Goal: Task Accomplishment & Management: Manage account settings

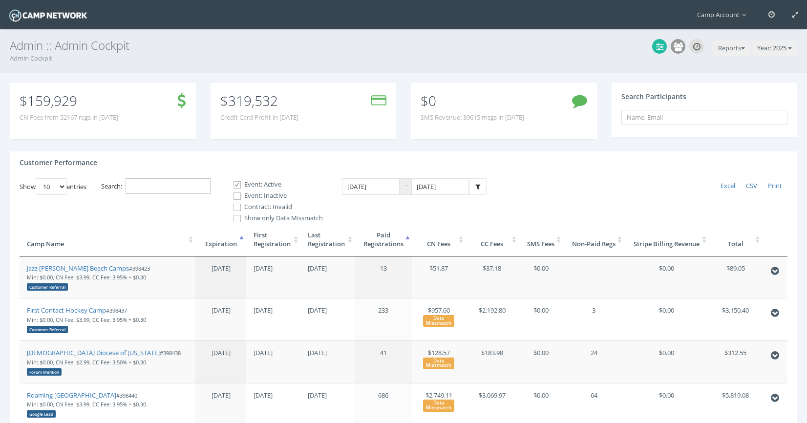
click at [197, 187] on input "Search:" at bounding box center [168, 186] width 85 height 16
paste input "397959"
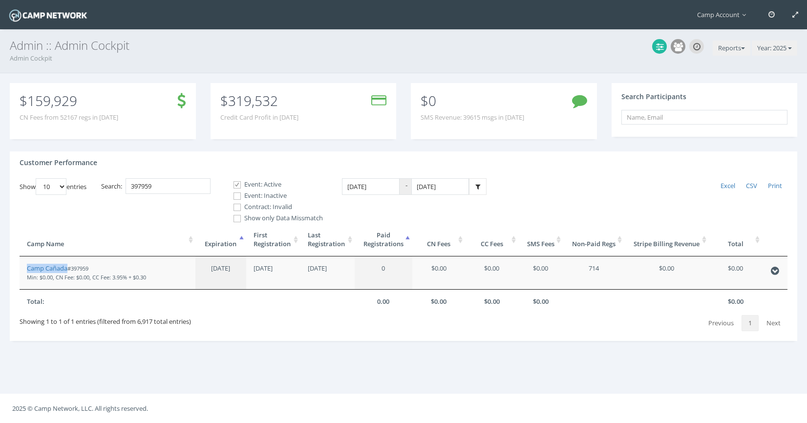
drag, startPoint x: 60, startPoint y: 268, endPoint x: 93, endPoint y: 0, distance: 269.4
click at [0, 0] on main "Camp Account My Profile My Events My Team" at bounding box center [403, 211] width 807 height 423
drag, startPoint x: 185, startPoint y: 185, endPoint x: 128, endPoint y: 175, distance: 58.1
click at [128, 175] on div "Customer Performance Show 10 25 50 100 entries Excel CSV Print Search: 397959 E…" at bounding box center [404, 246] width 788 height 190
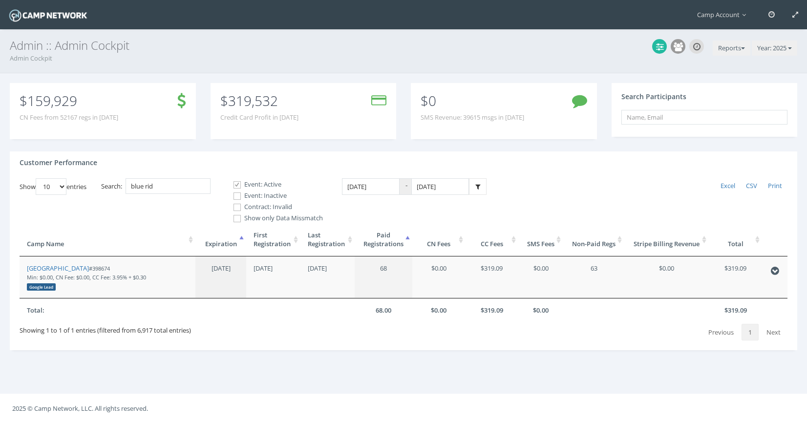
drag, startPoint x: 94, startPoint y: 266, endPoint x: 86, endPoint y: 83, distance: 183.4
click at [0, 0] on main "Camp Account My Profile My Events My Team" at bounding box center [403, 211] width 807 height 423
drag, startPoint x: 169, startPoint y: 184, endPoint x: 122, endPoint y: 167, distance: 49.9
click at [122, 167] on div "Customer Performance Show 10 25 50 100 entries Excel CSV Print Search: blue rid…" at bounding box center [404, 250] width 788 height 199
type input "westmin"
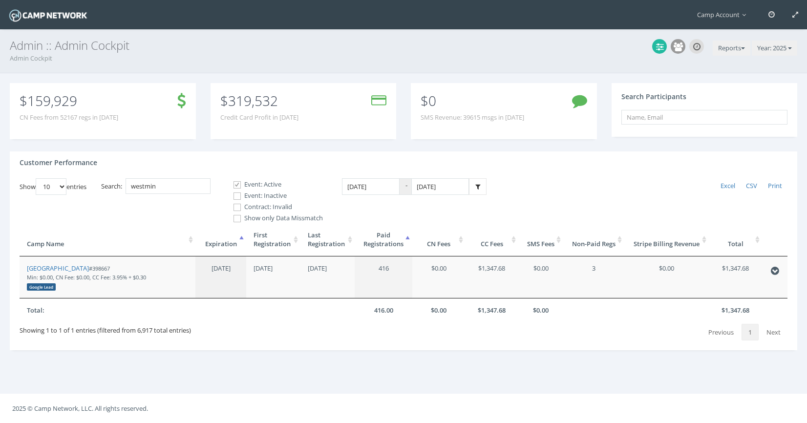
drag, startPoint x: 67, startPoint y: 266, endPoint x: 90, endPoint y: 2, distance: 265.4
click at [0, 0] on main "Camp Account My Profile My Events My Team" at bounding box center [403, 211] width 807 height 423
click at [190, 185] on input "westmin" at bounding box center [168, 186] width 85 height 16
click at [215, 170] on div "Customer Performance" at bounding box center [404, 164] width 788 height 27
click at [70, 266] on link "[GEOGRAPHIC_DATA]" at bounding box center [58, 268] width 62 height 9
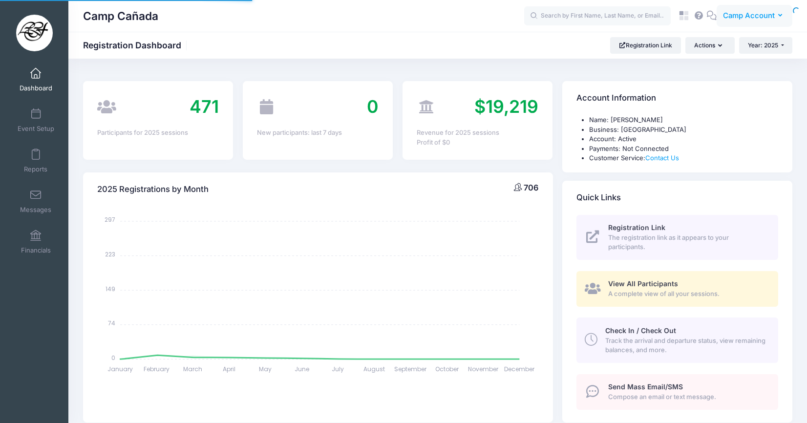
click at [733, 21] on span "Camp Account" at bounding box center [749, 15] width 52 height 11
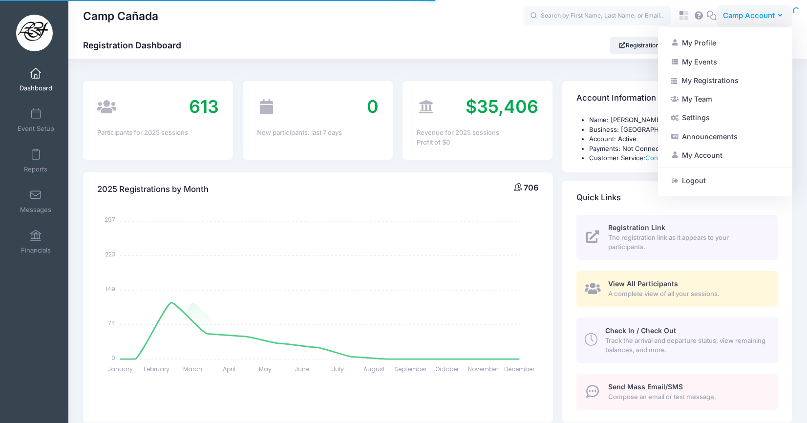
select select
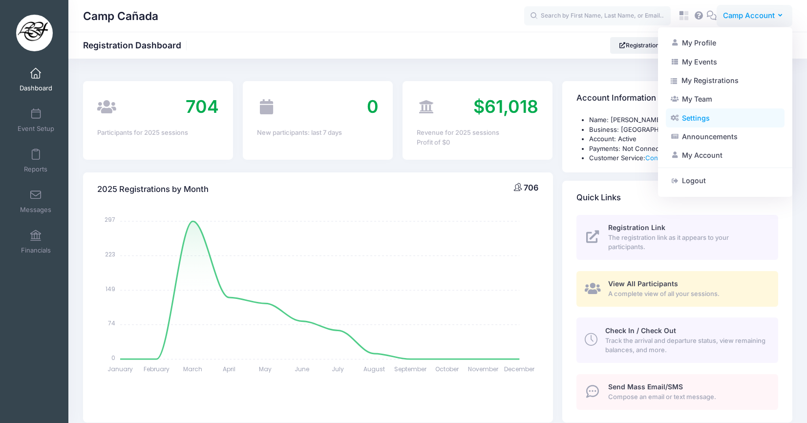
click at [725, 124] on link "Settings" at bounding box center [725, 117] width 119 height 19
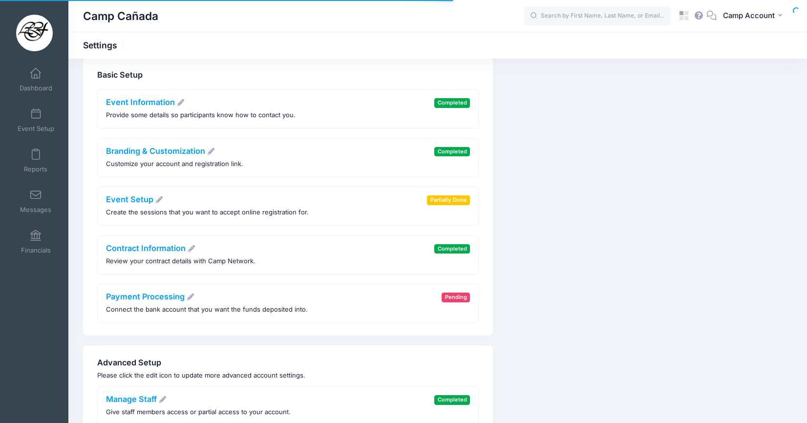
scroll to position [19, 0]
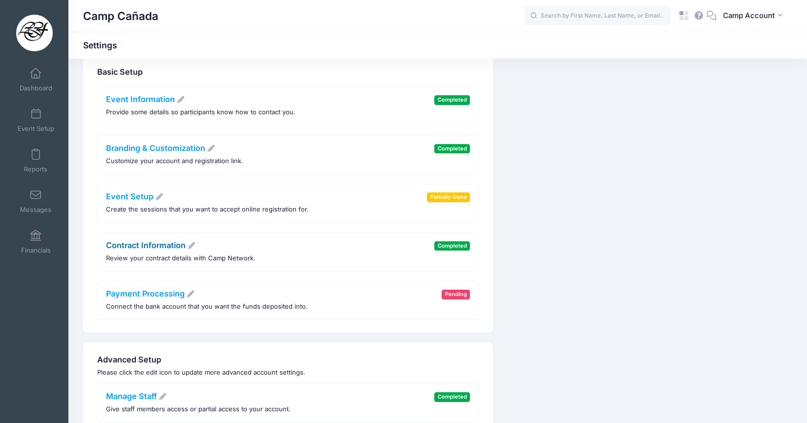
click at [137, 245] on link "Contract Information" at bounding box center [151, 245] width 90 height 10
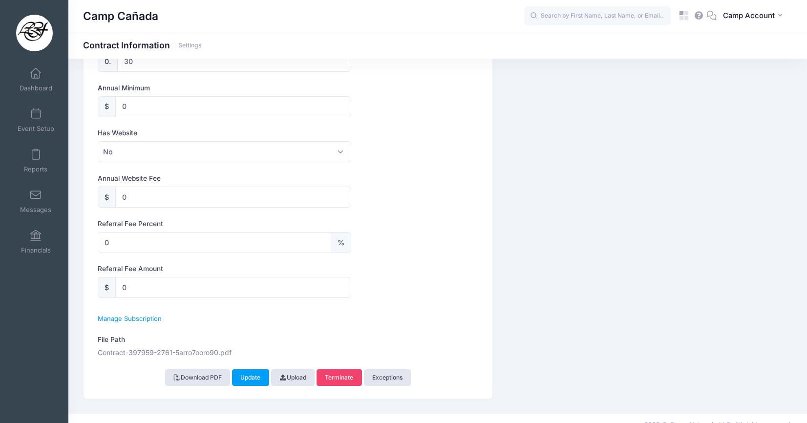
scroll to position [555, 0]
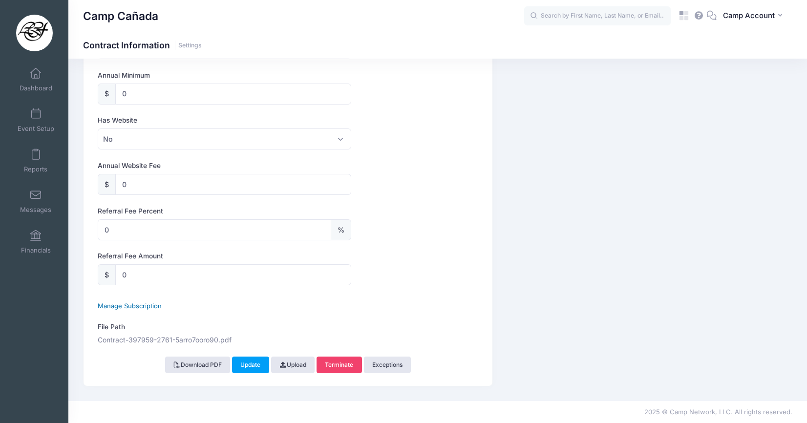
click at [150, 306] on span "Manage Subscription" at bounding box center [130, 306] width 64 height 8
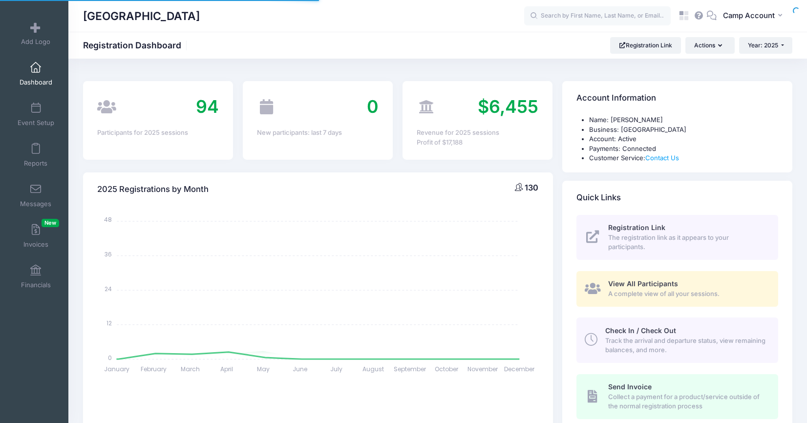
select select
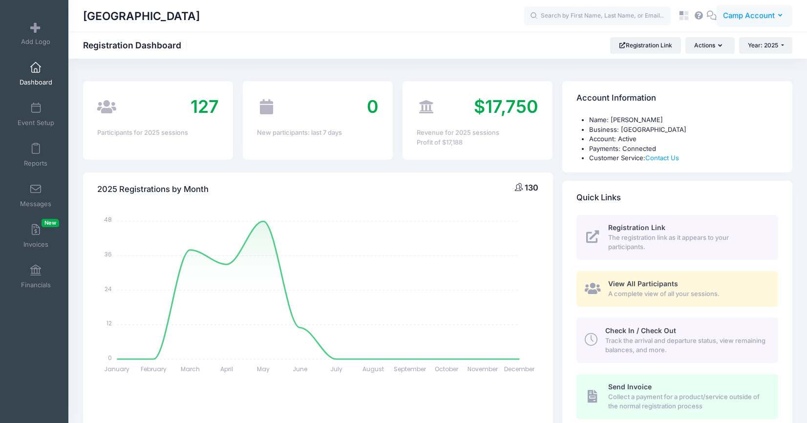
click at [733, 18] on span "Camp Account" at bounding box center [749, 15] width 52 height 11
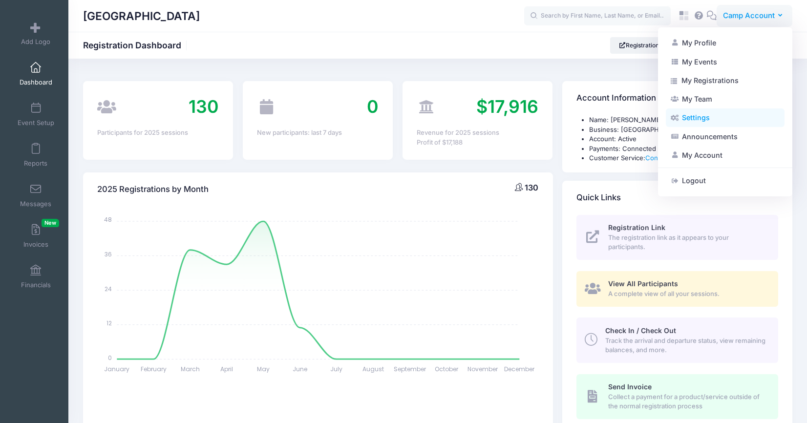
click at [705, 120] on link "Settings" at bounding box center [725, 117] width 119 height 19
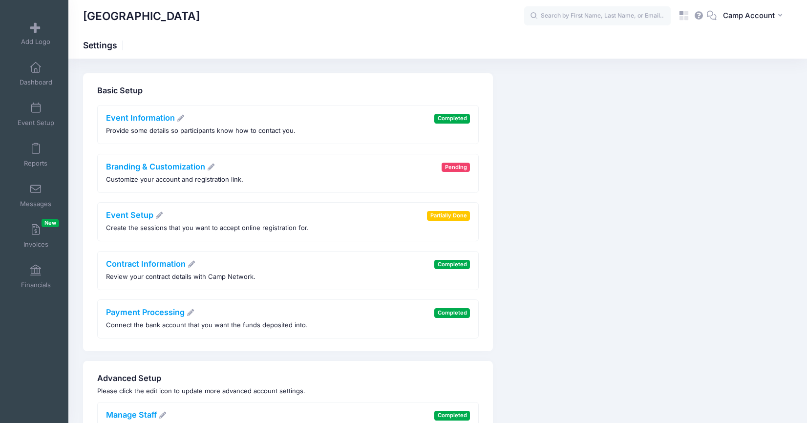
scroll to position [11, 0]
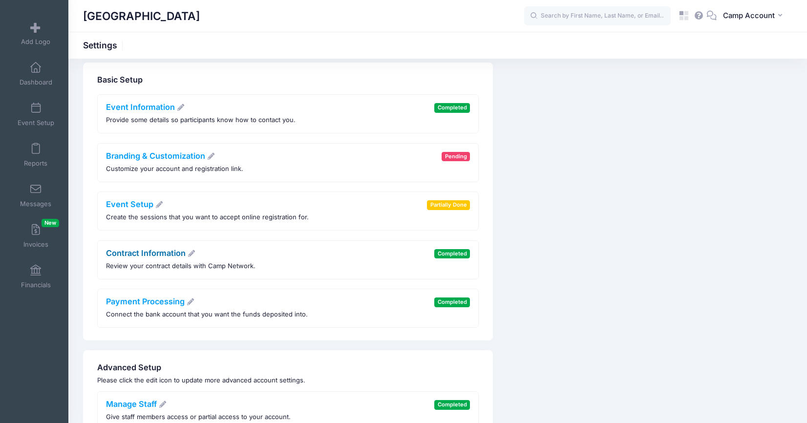
click at [128, 252] on link "Contract Information" at bounding box center [151, 253] width 90 height 10
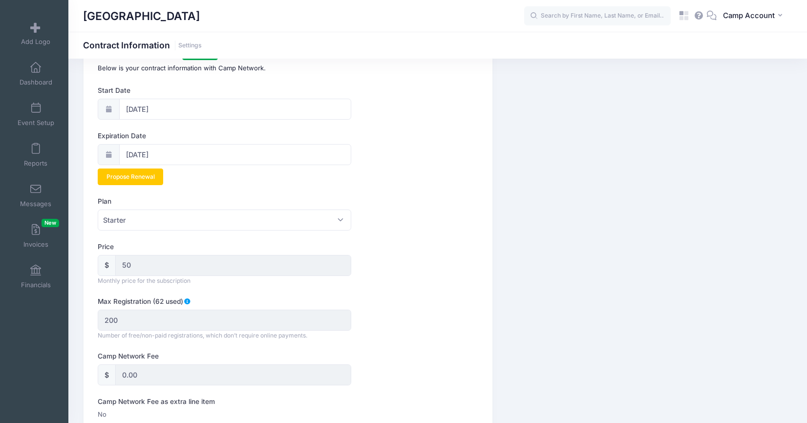
scroll to position [103, 0]
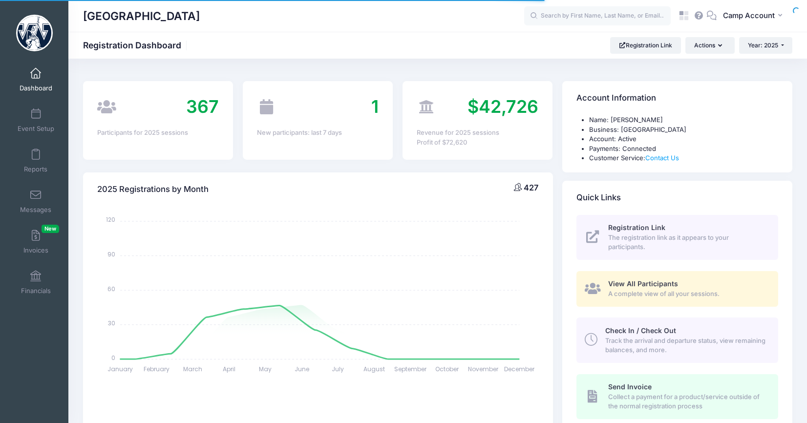
select select
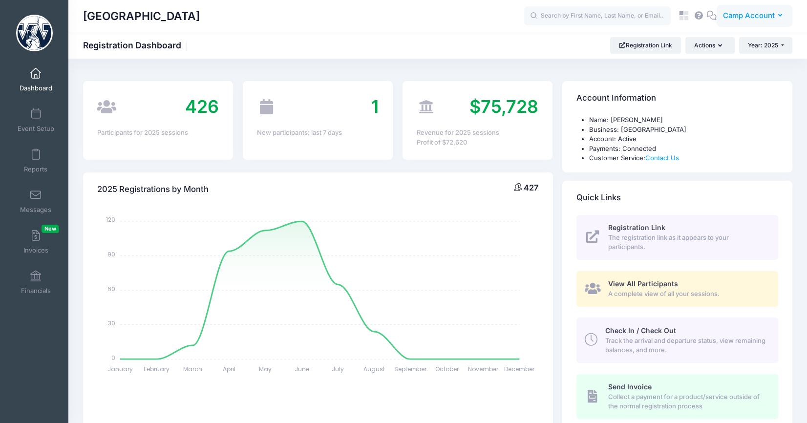
click at [757, 25] on button "CA Camp Account" at bounding box center [755, 16] width 76 height 22
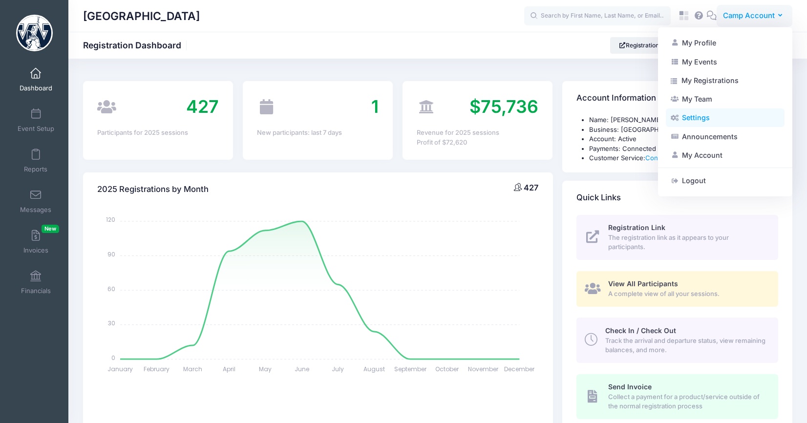
click at [734, 121] on link "Settings" at bounding box center [725, 117] width 119 height 19
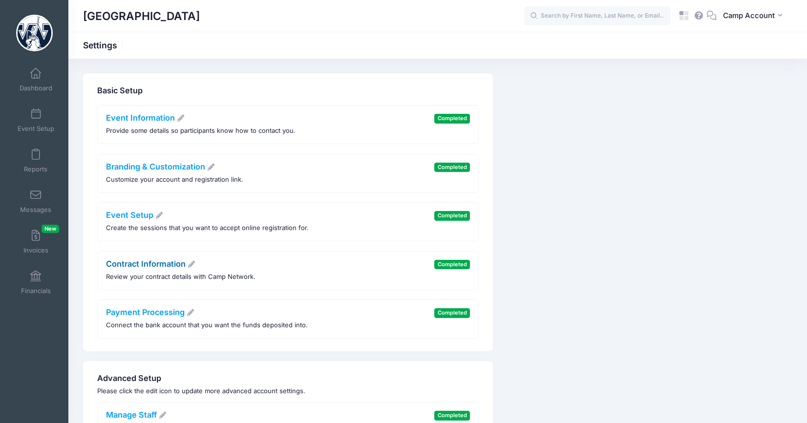
click at [170, 268] on link "Contract Information" at bounding box center [151, 264] width 90 height 10
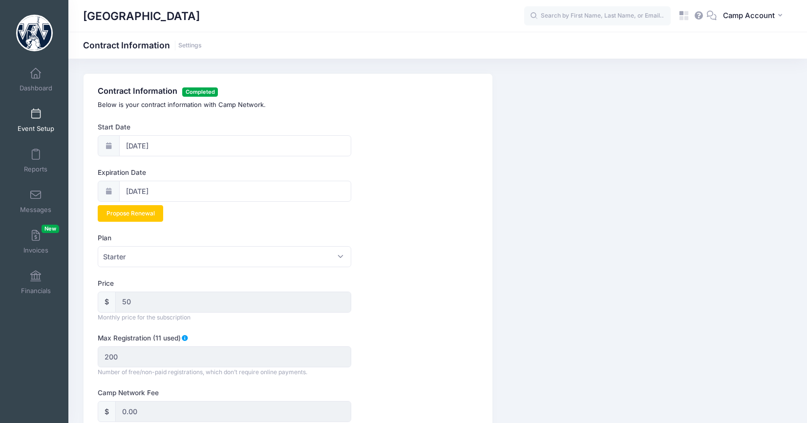
click at [41, 110] on link "Event Setup" at bounding box center [36, 120] width 46 height 34
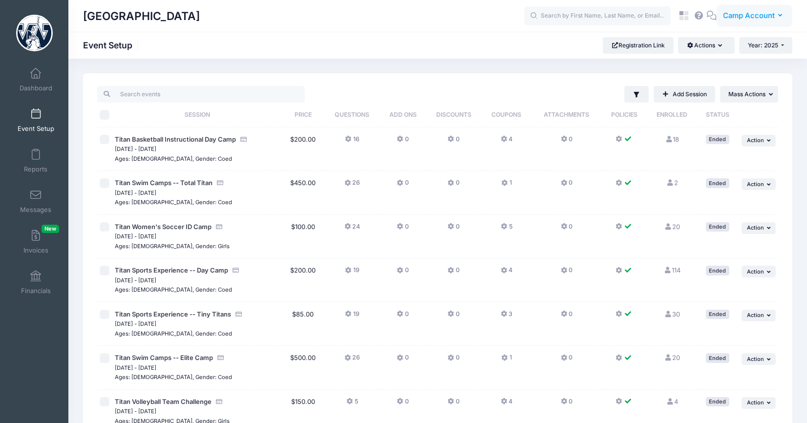
click at [747, 16] on span "Camp Account" at bounding box center [749, 15] width 52 height 11
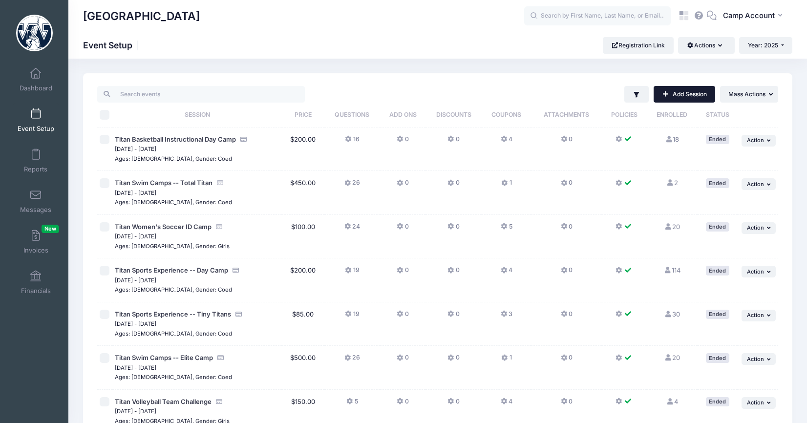
click at [696, 96] on link "Add Session" at bounding box center [685, 94] width 62 height 17
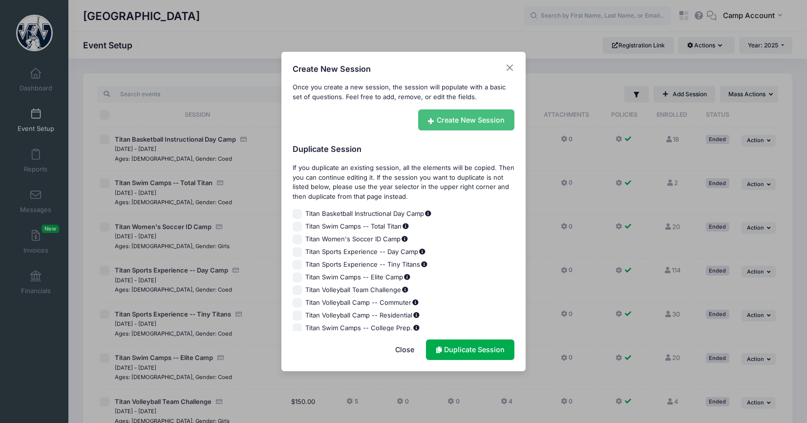
click at [440, 116] on link "Create New Session" at bounding box center [466, 119] width 97 height 21
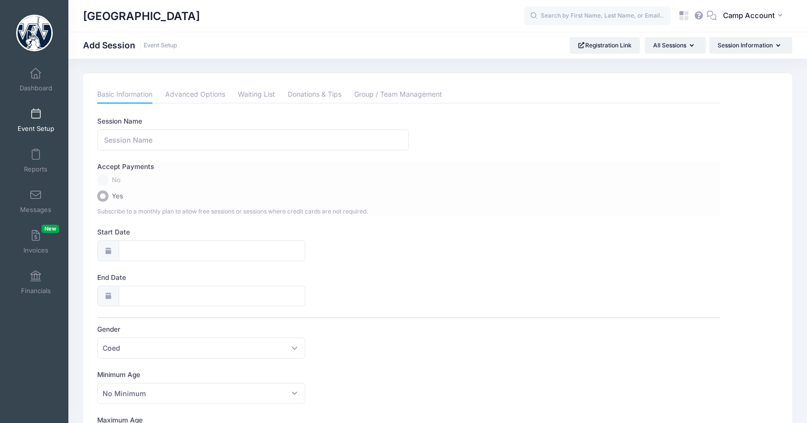
click at [106, 180] on label "No" at bounding box center [408, 180] width 623 height 11
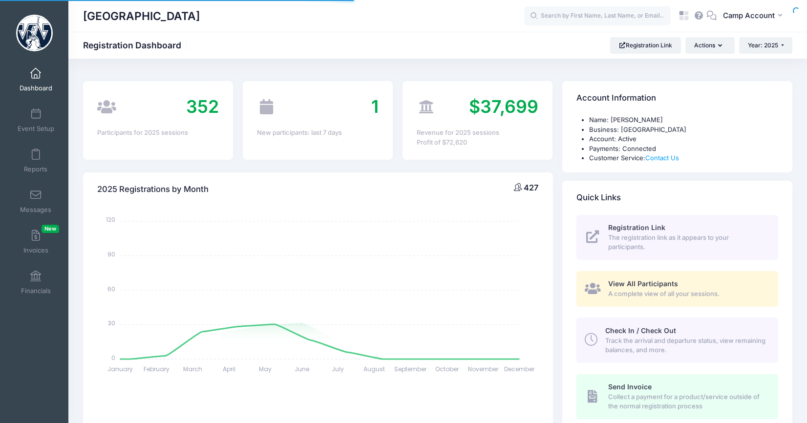
select select
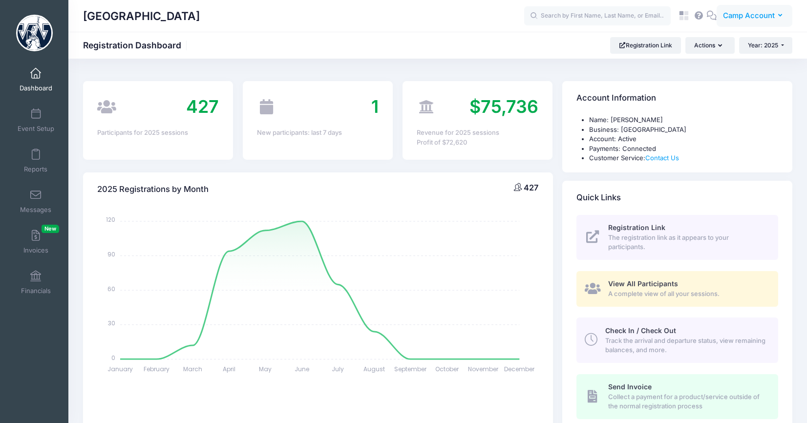
click at [735, 12] on span "Camp Account" at bounding box center [749, 15] width 52 height 11
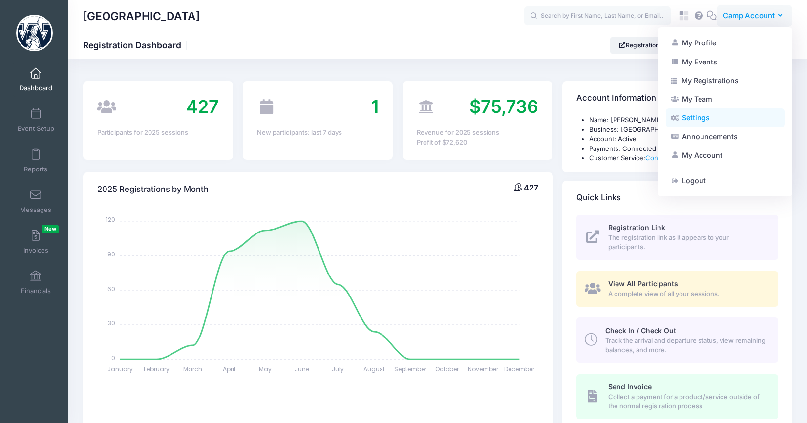
click at [719, 119] on link "Settings" at bounding box center [725, 117] width 119 height 19
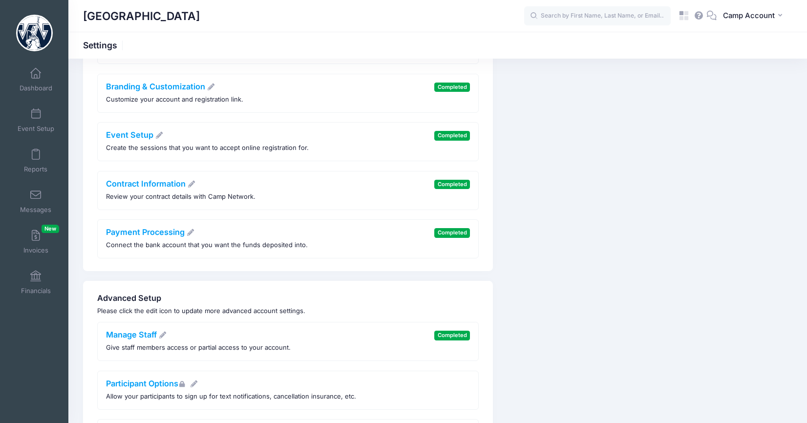
scroll to position [109, 0]
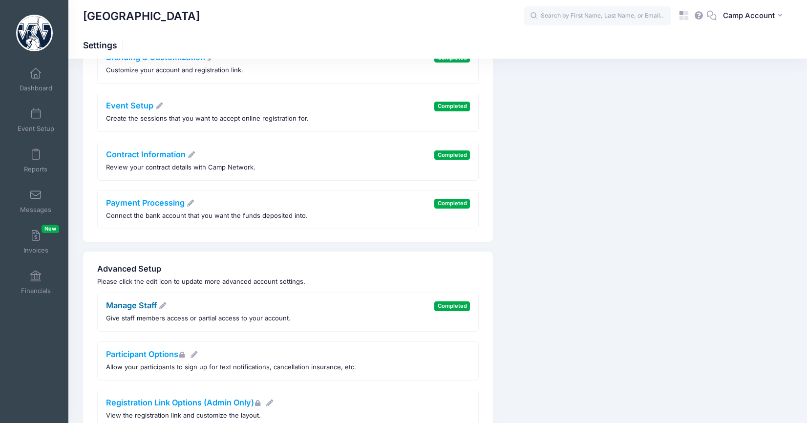
click at [142, 305] on link "Manage Staff" at bounding box center [136, 305] width 61 height 10
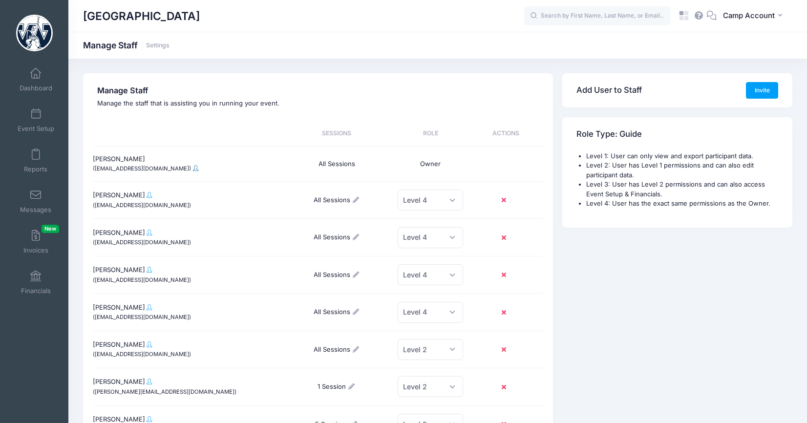
click at [193, 168] on span at bounding box center [195, 168] width 5 height 6
